Goal: Register for event/course

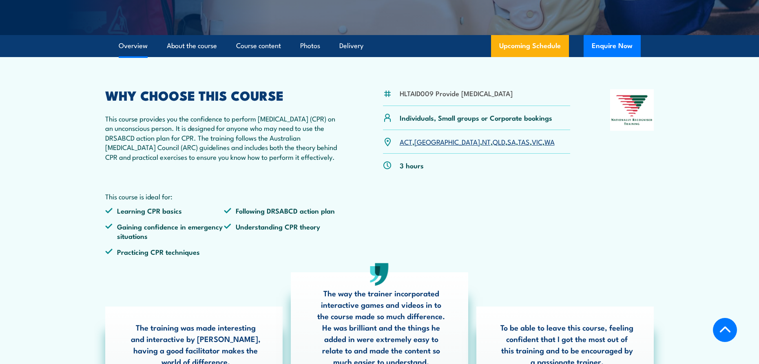
scroll to position [204, 0]
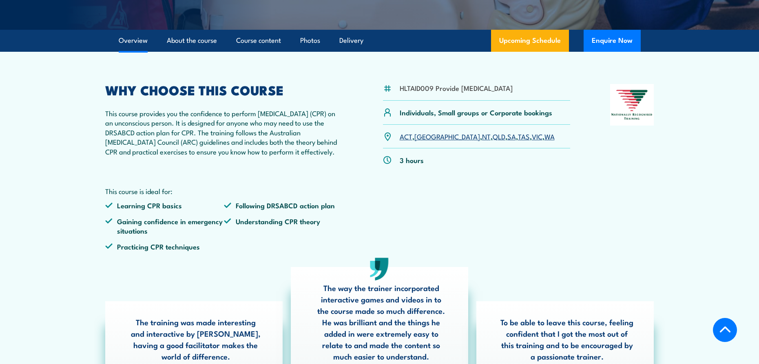
click at [544, 141] on link "WA" at bounding box center [549, 136] width 10 height 10
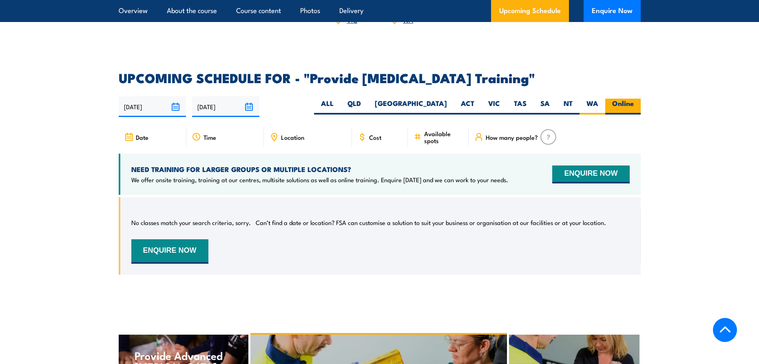
scroll to position [1386, 0]
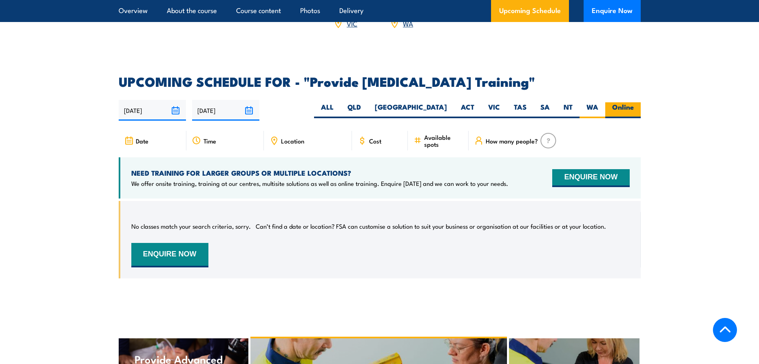
click at [628, 112] on label "Online" at bounding box center [622, 110] width 35 height 16
click at [634, 108] on input "Online" at bounding box center [636, 104] width 5 height 5
radio input "true"
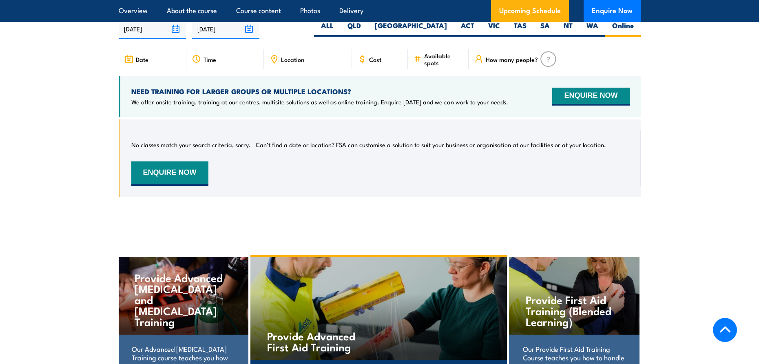
click at [284, 181] on div "No classes match your search criteria, sorry. Can’t find a date or location? FS…" at bounding box center [380, 158] width 498 height 55
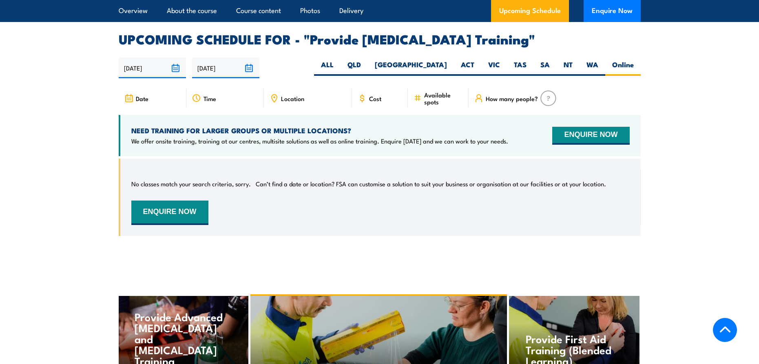
scroll to position [1427, 0]
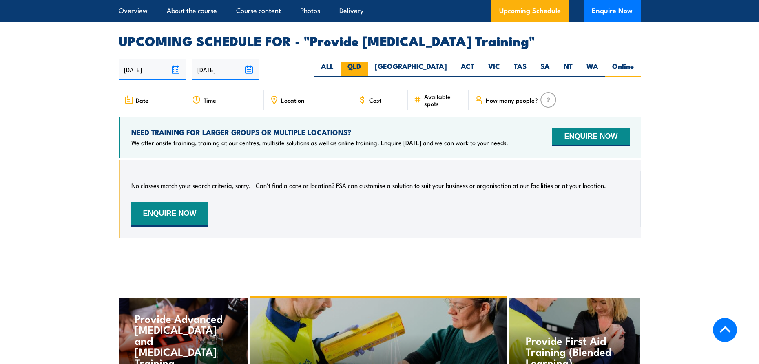
click at [368, 71] on label "QLD" at bounding box center [354, 70] width 27 height 16
click at [366, 67] on input "QLD" at bounding box center [363, 64] width 5 height 5
radio input "true"
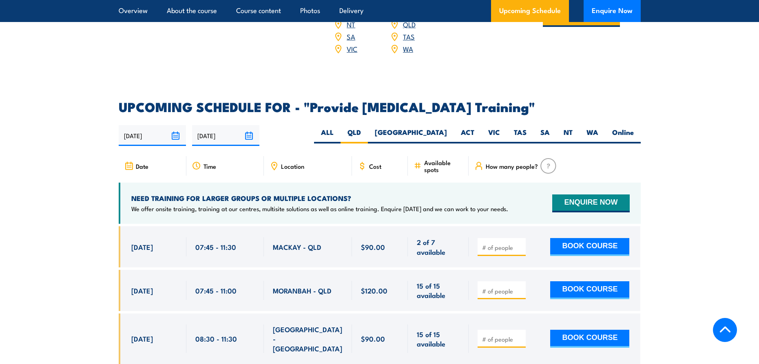
scroll to position [1345, 0]
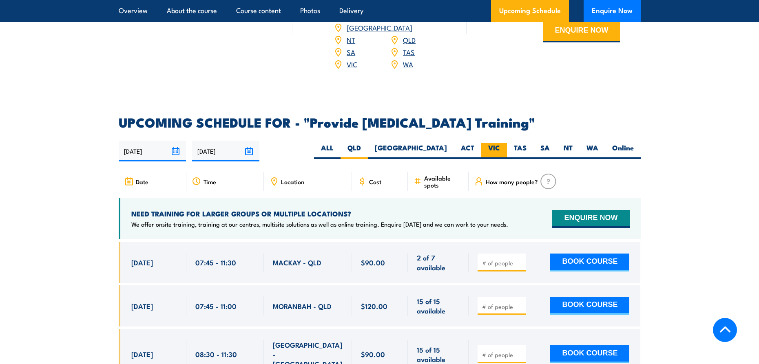
click at [496, 155] on label "VIC" at bounding box center [494, 151] width 26 height 16
click at [500, 148] on input "VIC" at bounding box center [502, 145] width 5 height 5
radio input "true"
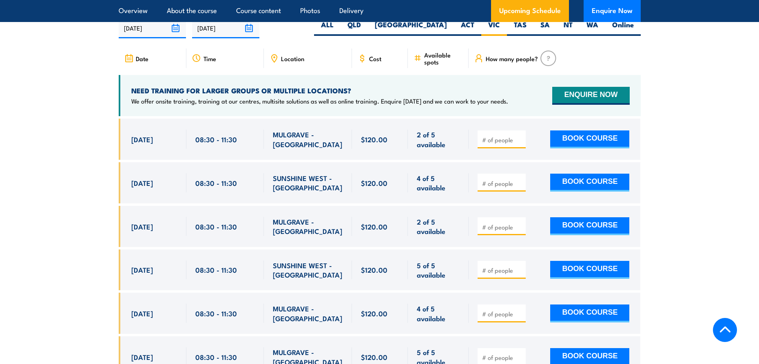
scroll to position [1467, 0]
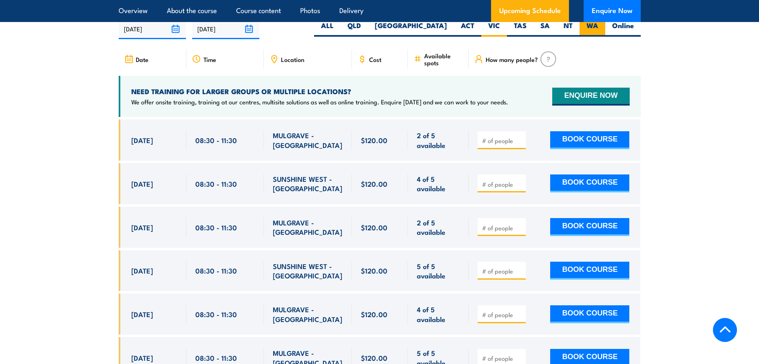
click at [593, 33] on label "WA" at bounding box center [593, 29] width 26 height 16
click at [598, 26] on input "WA" at bounding box center [600, 23] width 5 height 5
radio input "true"
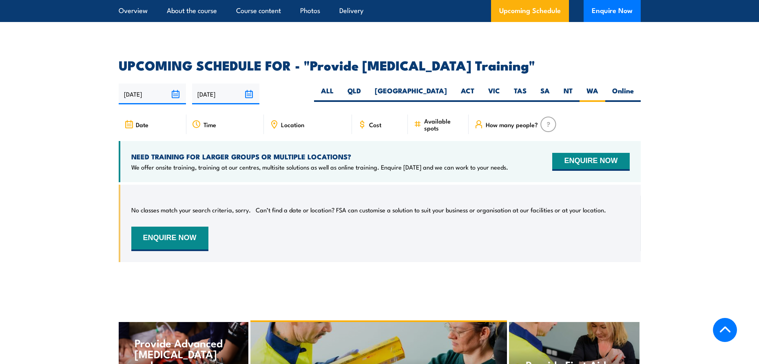
scroll to position [1386, 0]
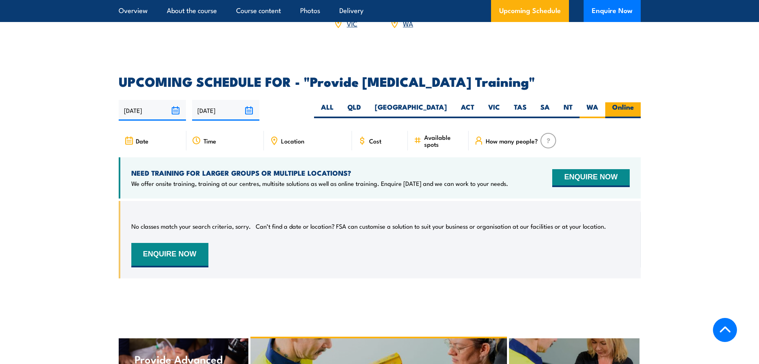
click at [621, 112] on label "Online" at bounding box center [622, 110] width 35 height 16
click at [634, 108] on input "Online" at bounding box center [636, 104] width 5 height 5
radio input "true"
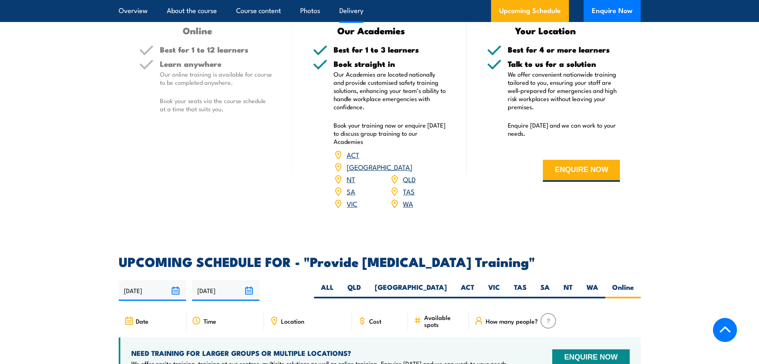
scroll to position [1182, 0]
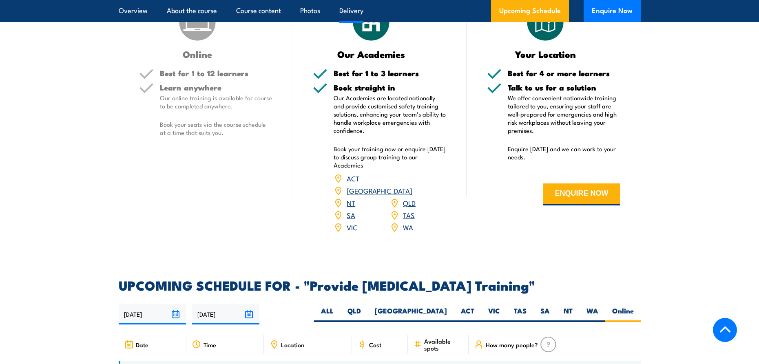
click at [406, 232] on link "WA" at bounding box center [408, 227] width 10 height 10
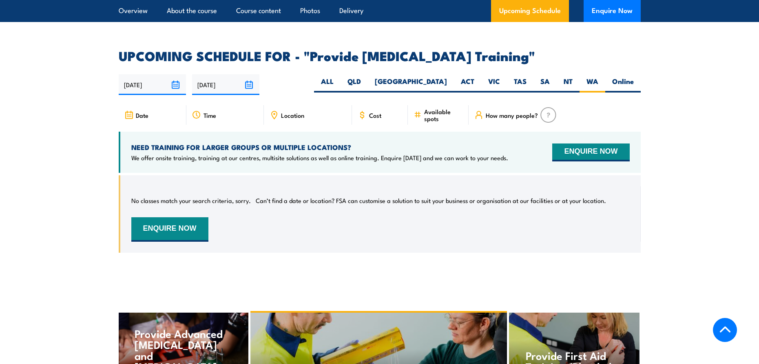
scroll to position [1386, 0]
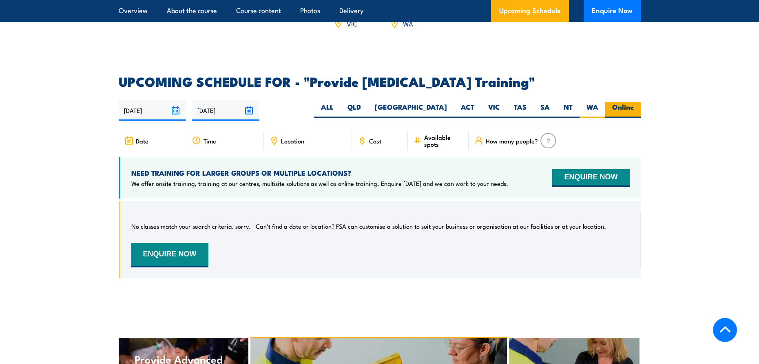
click at [620, 117] on label "Online" at bounding box center [622, 110] width 35 height 16
click at [634, 108] on input "Online" at bounding box center [636, 104] width 5 height 5
radio input "true"
